Goal: Navigation & Orientation: Find specific page/section

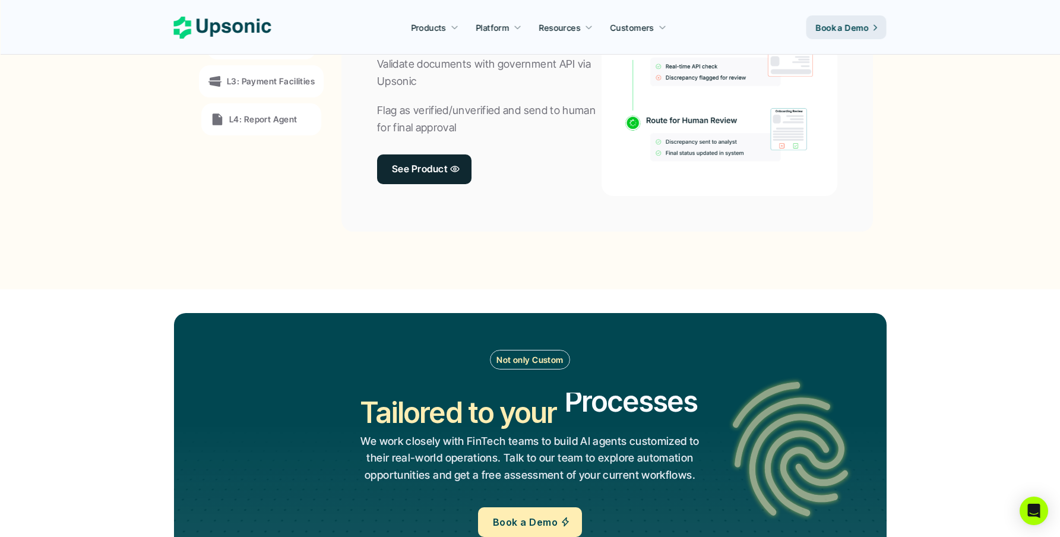
scroll to position [1138, 0]
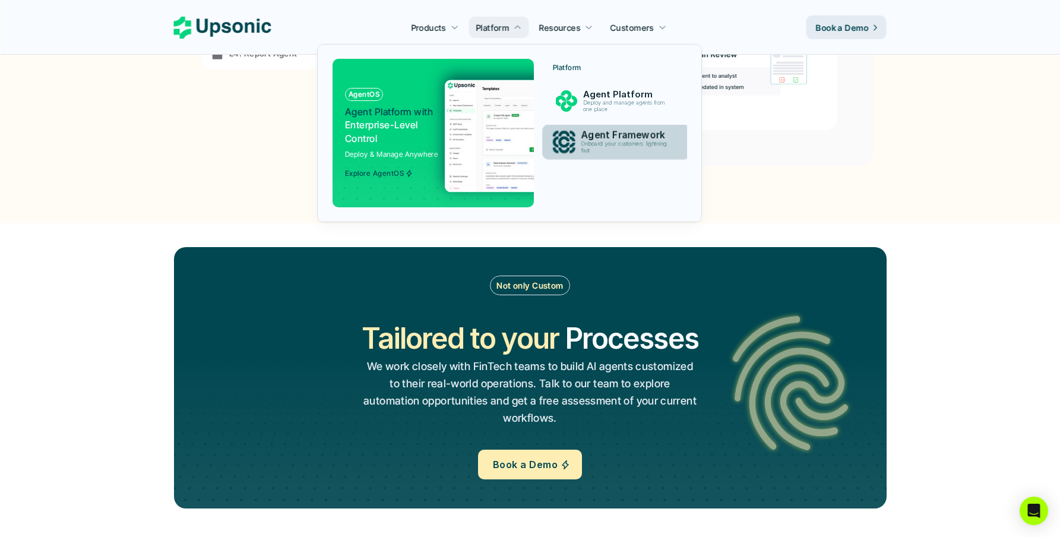
click at [582, 141] on p "Onboard your customers lightning fast" at bounding box center [626, 148] width 91 height 14
click at [591, 144] on p "Onboard your customers lightning fast" at bounding box center [626, 147] width 88 height 13
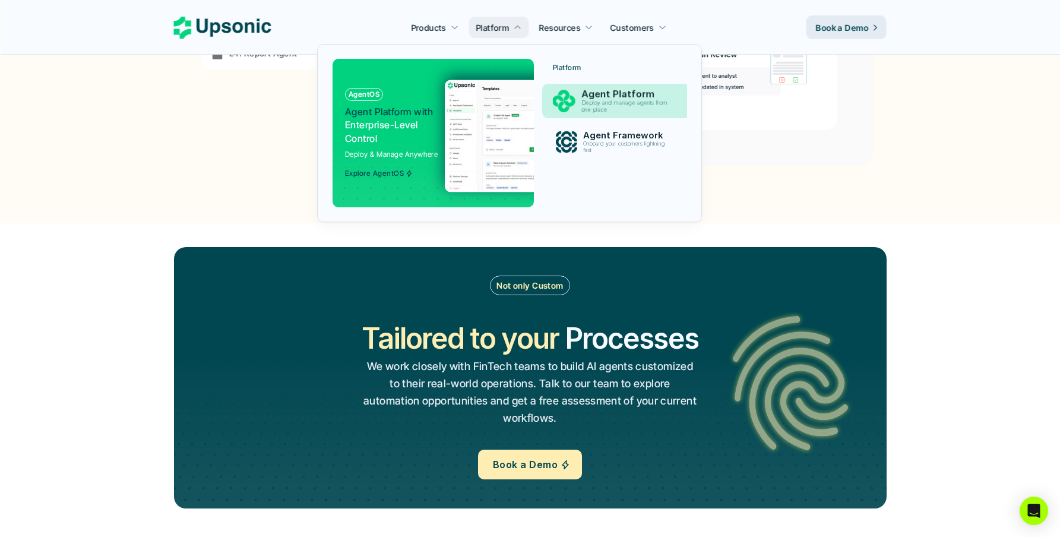
click at [582, 88] on p "Agent Platform" at bounding box center [627, 93] width 92 height 11
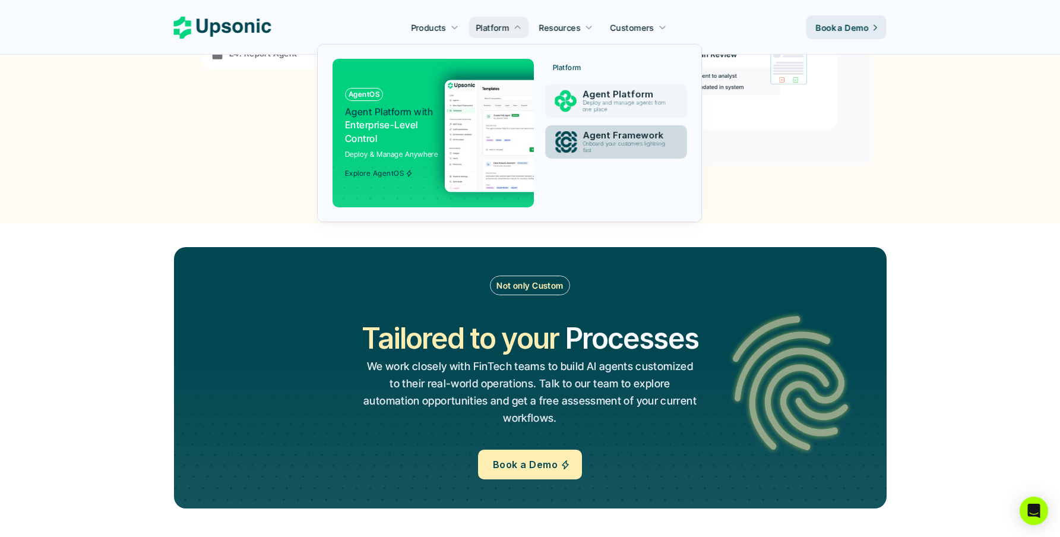
click at [579, 137] on div "Agent Framework Onboard your customers lightning fast" at bounding box center [626, 142] width 100 height 28
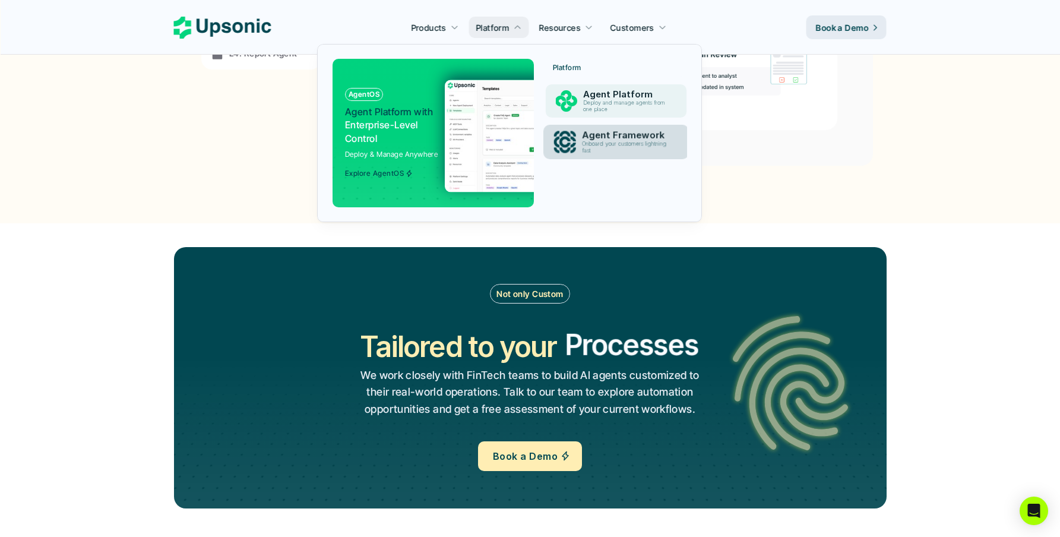
click at [576, 90] on div "Agent Platform Deploy and manage agents from one place" at bounding box center [626, 101] width 100 height 28
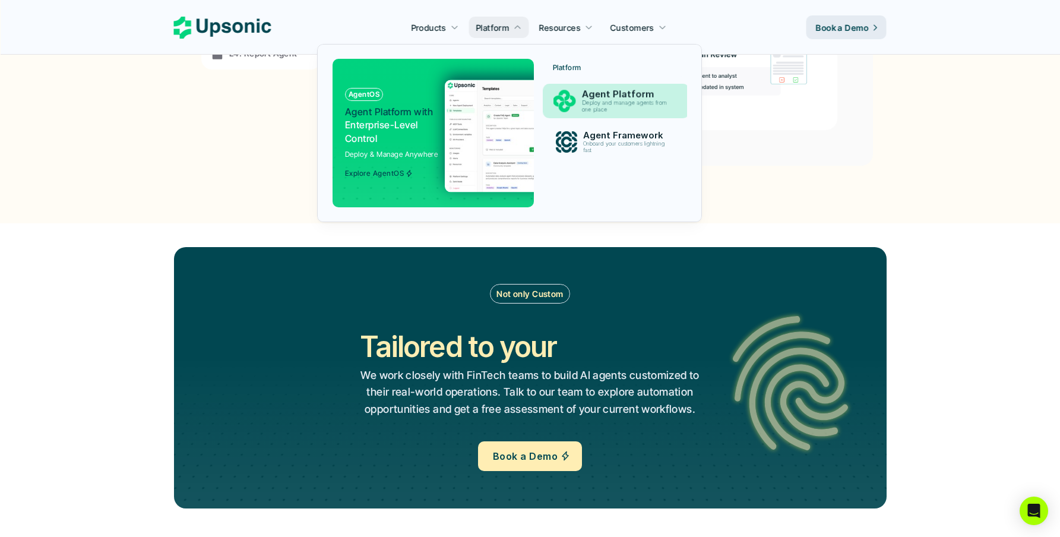
click at [472, 109] on img at bounding box center [560, 136] width 231 height 112
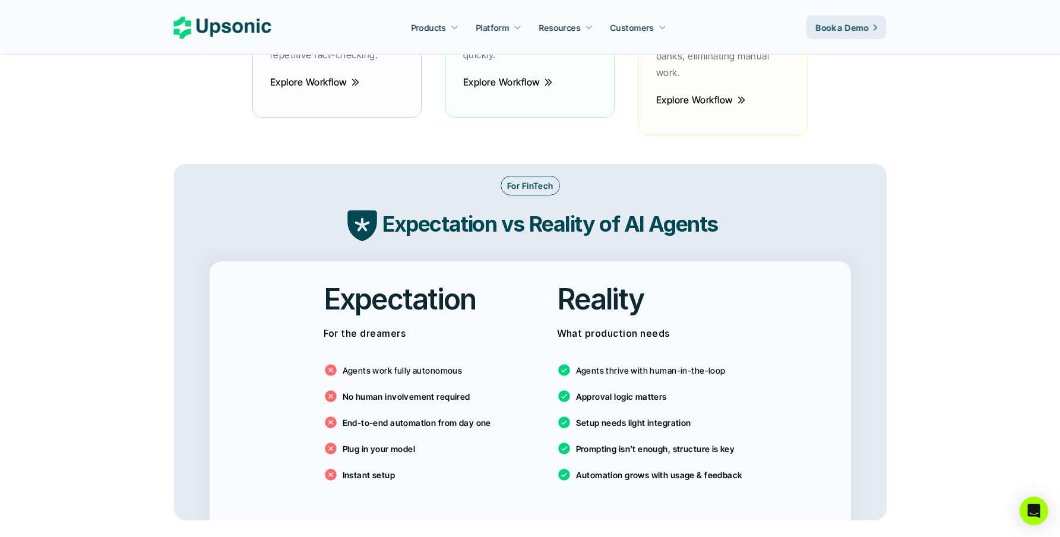
scroll to position [1577, 0]
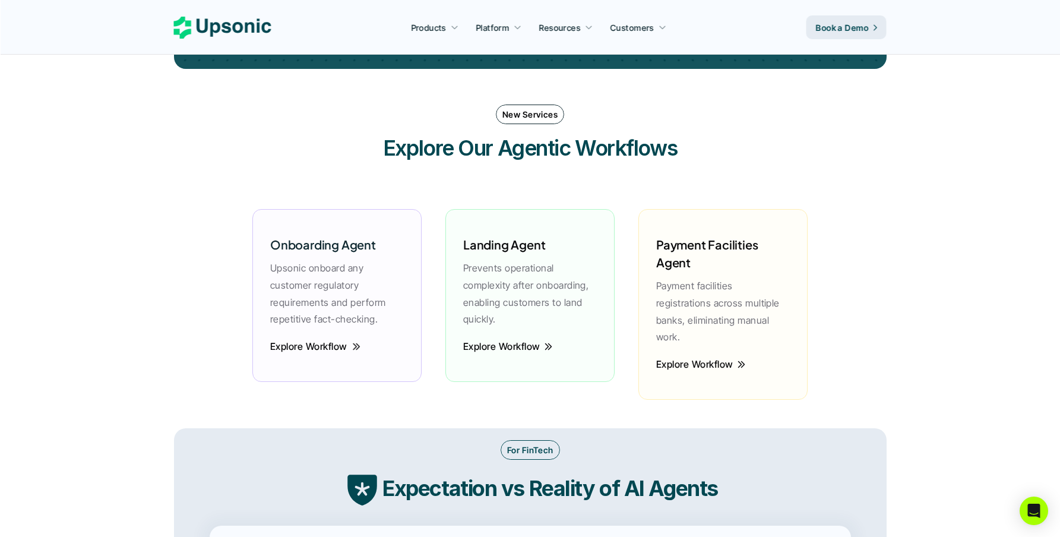
click at [318, 347] on p "Explore Workflow" at bounding box center [308, 346] width 77 height 17
click at [337, 349] on p "Explore Workflow" at bounding box center [308, 346] width 77 height 17
click at [514, 117] on p "New Services" at bounding box center [529, 114] width 55 height 12
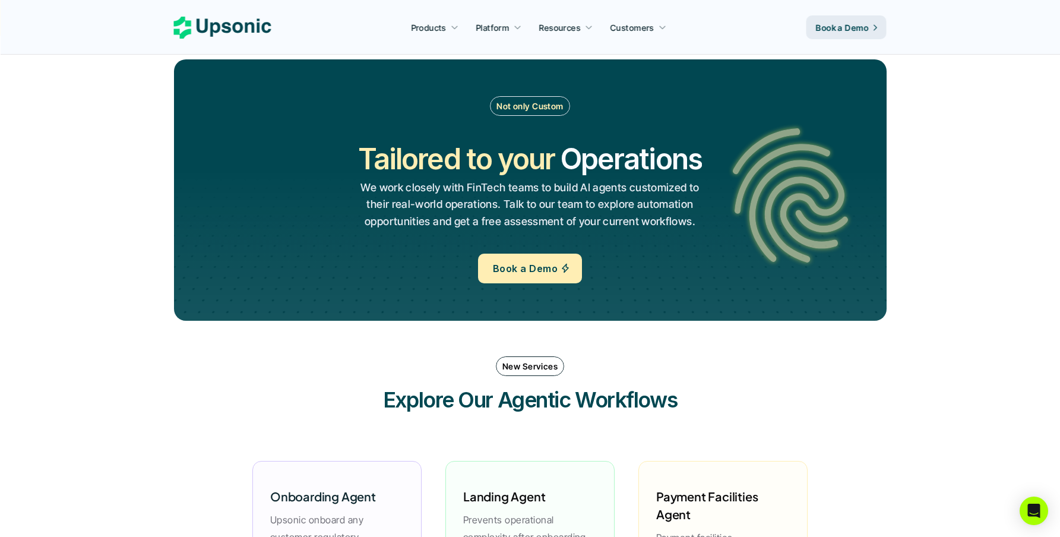
scroll to position [1265, 0]
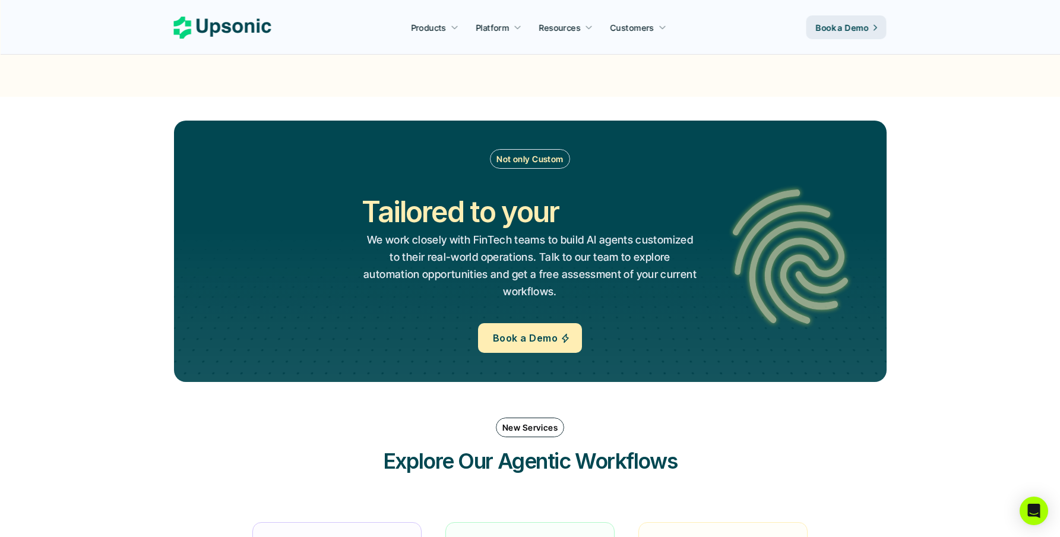
click at [246, 33] on icon at bounding box center [222, 28] width 97 height 22
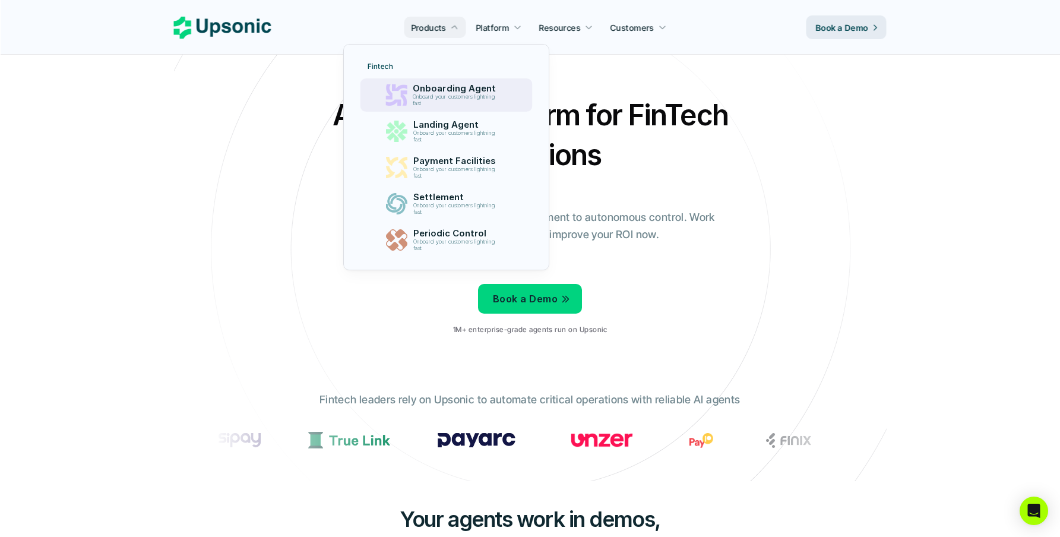
click at [440, 94] on p "Onboard your customers lightning fast" at bounding box center [456, 100] width 87 height 13
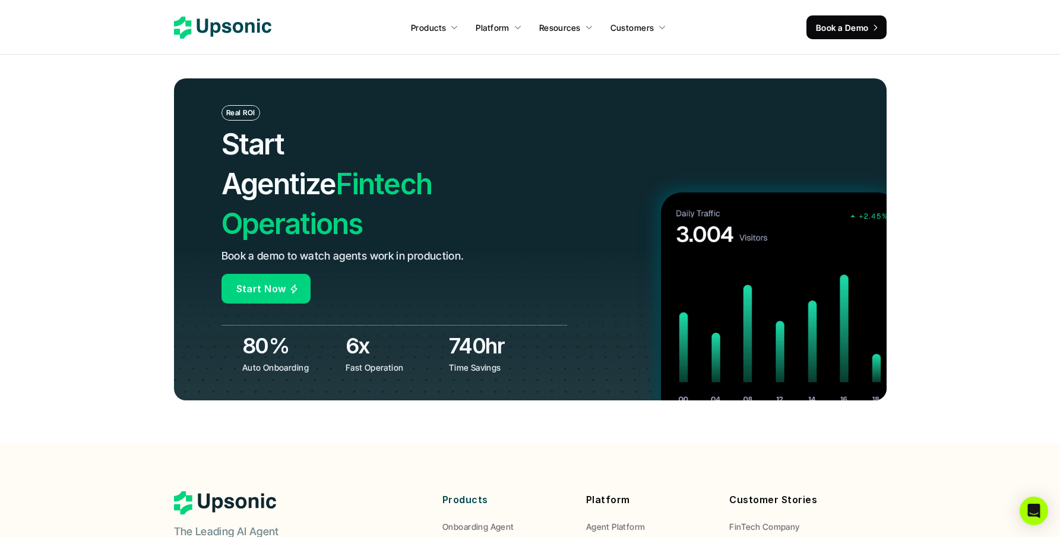
scroll to position [4618, 0]
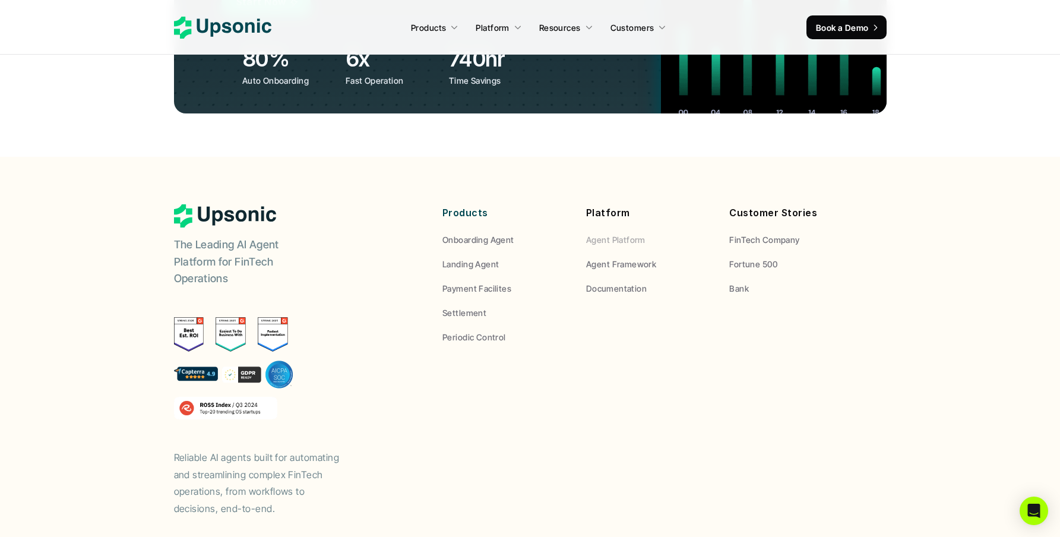
click at [609, 258] on p "Agent Framework" at bounding box center [621, 264] width 70 height 12
click at [606, 258] on p "Agent Framework" at bounding box center [621, 264] width 70 height 12
click at [612, 233] on p "Agent Platform" at bounding box center [615, 239] width 59 height 12
click at [606, 282] on p "Documentation" at bounding box center [616, 288] width 61 height 12
